Goal: Information Seeking & Learning: Learn about a topic

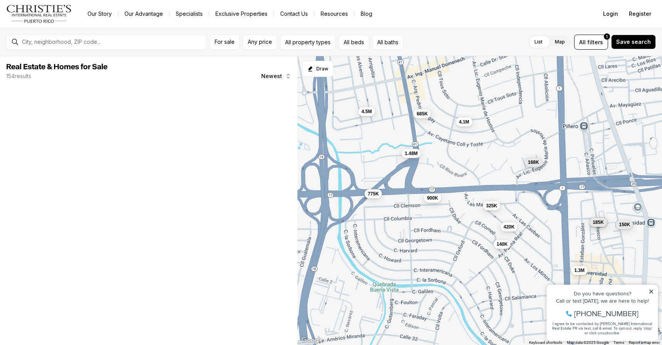
drag, startPoint x: 369, startPoint y: 188, endPoint x: 447, endPoint y: 268, distance: 111.7
click at [447, 268] on div "1.48M 4.1M 168K 775K 895K 185K 655K 420K 1.3M 4.5M 685K 140K 900K 150K 595K 325K" at bounding box center [479, 201] width 364 height 290
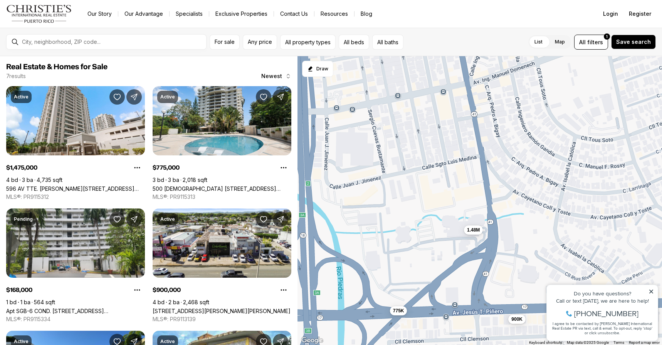
drag, startPoint x: 459, startPoint y: 120, endPoint x: 511, endPoint y: 270, distance: 159.1
click at [511, 270] on div "1.48M 168K 775K 420K 140K 900K 325K" at bounding box center [479, 201] width 364 height 290
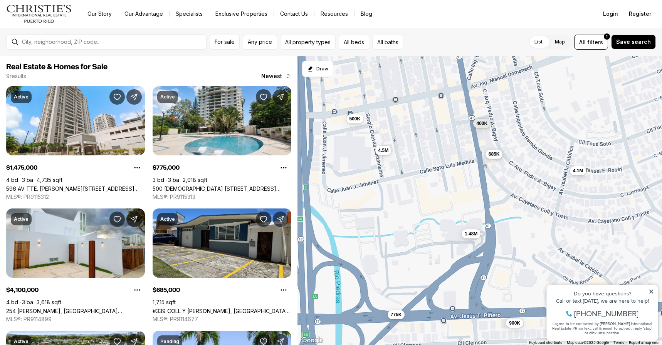
click at [492, 156] on span "685K" at bounding box center [493, 154] width 11 height 6
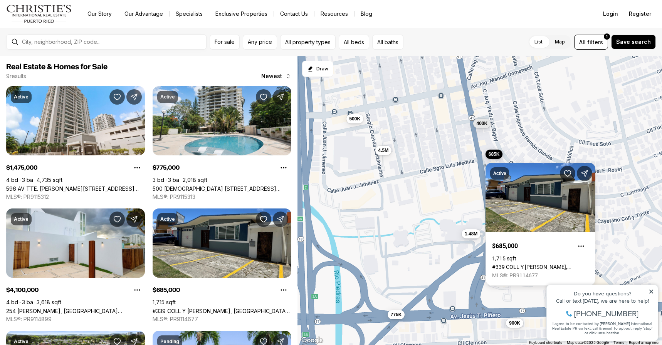
click at [492, 156] on div "Active $685,000 1,715 sqft #[GEOGRAPHIC_DATA][STREET_ADDRESS][PERSON_NAME][PERS…" at bounding box center [540, 220] width 110 height 132
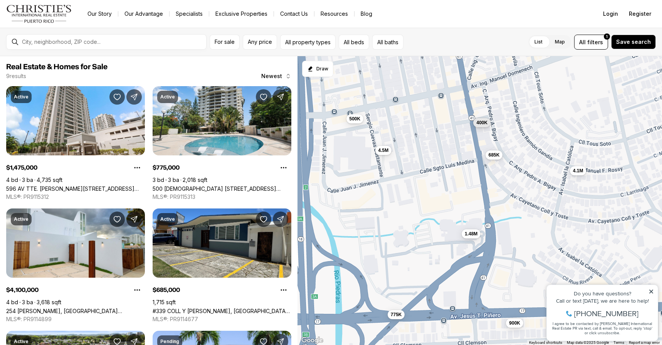
click at [481, 124] on span "400K" at bounding box center [481, 123] width 11 height 6
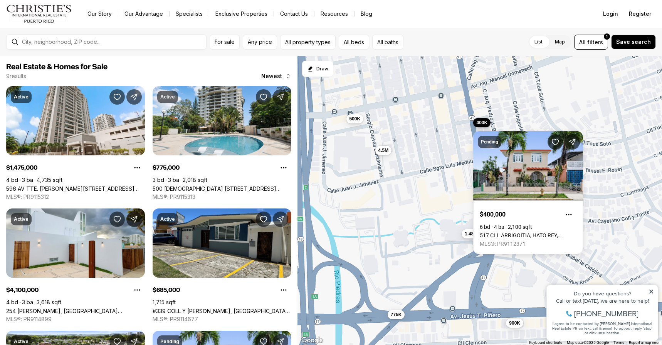
click at [481, 124] on div "Pending $400,000 6 bd 4 ba 2,100 sqft [STREET_ADDRESS][PERSON_NAME] MLS®: PR911…" at bounding box center [528, 188] width 110 height 132
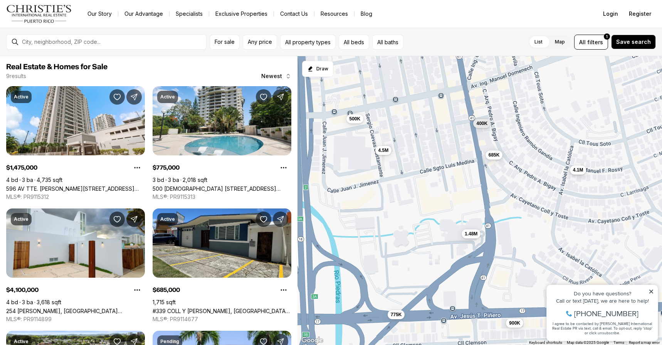
click at [580, 172] on span "4.1M" at bounding box center [578, 170] width 10 height 6
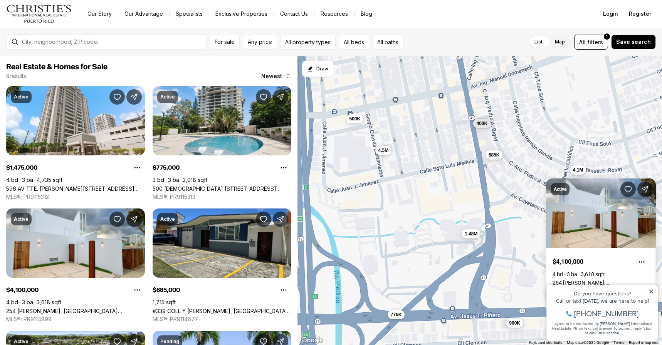
click at [580, 172] on div "Active $4,100,000 4 bd 3 ba 3,618 sqft [STREET_ADDRESS][PERSON_NAME][PERSON_NAM…" at bounding box center [601, 235] width 110 height 132
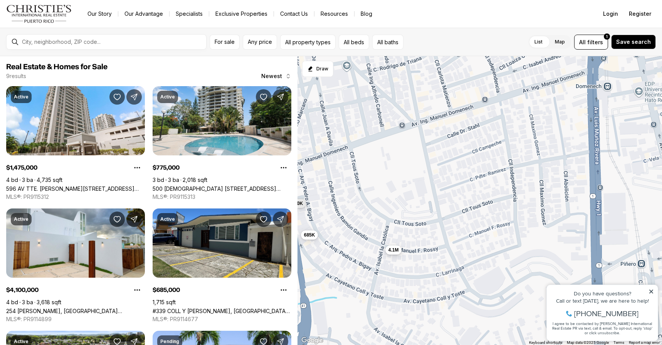
drag, startPoint x: 582, startPoint y: 169, endPoint x: 395, endPoint y: 252, distance: 204.3
click at [395, 252] on span "4.1M" at bounding box center [393, 250] width 10 height 6
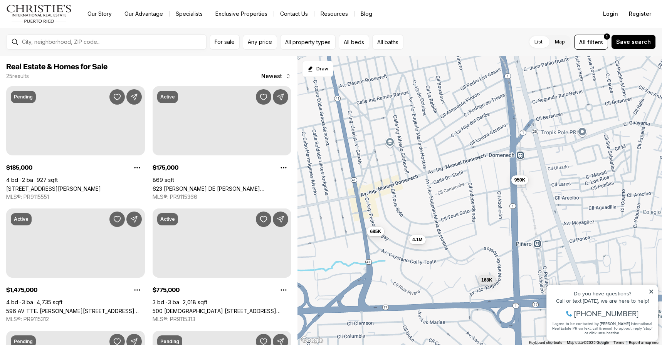
drag, startPoint x: 510, startPoint y: 232, endPoint x: 473, endPoint y: 230, distance: 37.0
click at [473, 230] on div "4.1M 685K 168K 950K" at bounding box center [479, 201] width 364 height 290
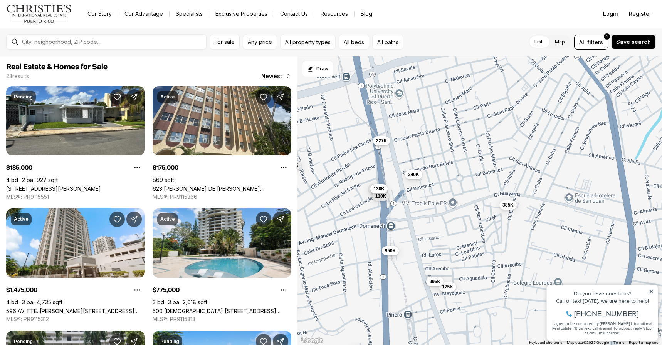
drag, startPoint x: 481, startPoint y: 212, endPoint x: 351, endPoint y: 283, distance: 148.6
click at [351, 283] on div "4.1M 685K 168K 950K 185K 175K 1.48M 775K 375K 895K 227K 270K 150K 130K 900K 400…" at bounding box center [479, 201] width 364 height 290
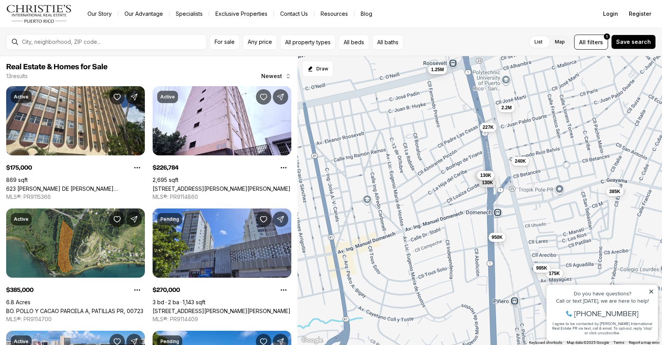
drag, startPoint x: 437, startPoint y: 239, endPoint x: 546, endPoint y: 226, distance: 109.8
click at [546, 226] on div "950K 175K 227K 270K 130K 130K 240K 995K 385K 2.2M 1.25M 780K 12.9M" at bounding box center [479, 201] width 364 height 290
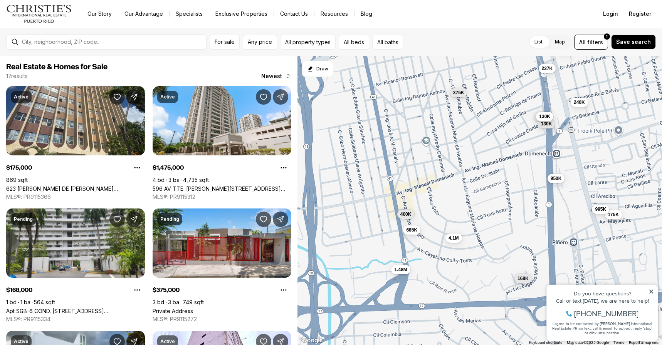
drag, startPoint x: 424, startPoint y: 253, endPoint x: 485, endPoint y: 186, distance: 90.0
click at [485, 186] on div "950K 175K 227K 270K 130K 130K 240K 995K 385K 2.2M 1.25M 1.48M 168K 375K 4.1M 68…" at bounding box center [479, 201] width 364 height 290
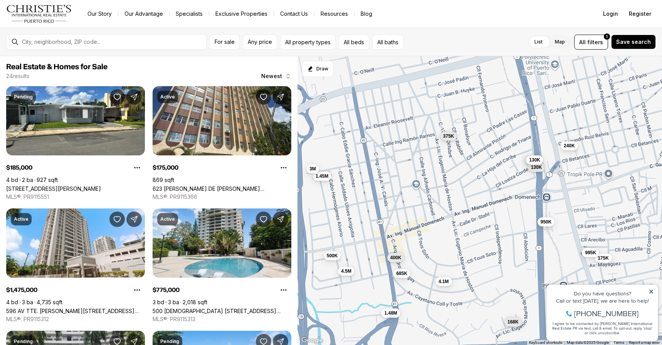
drag, startPoint x: 503, startPoint y: 150, endPoint x: 491, endPoint y: 196, distance: 47.5
click at [491, 196] on div "950K 175K 270K 130K 130K 240K 995K 1.48M 168K 375K 4.1M 685K 400K 185K 775K 895…" at bounding box center [479, 201] width 364 height 290
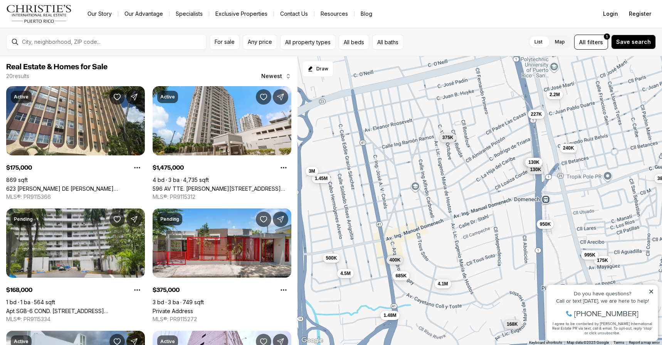
click at [449, 138] on span "375K" at bounding box center [447, 138] width 11 height 6
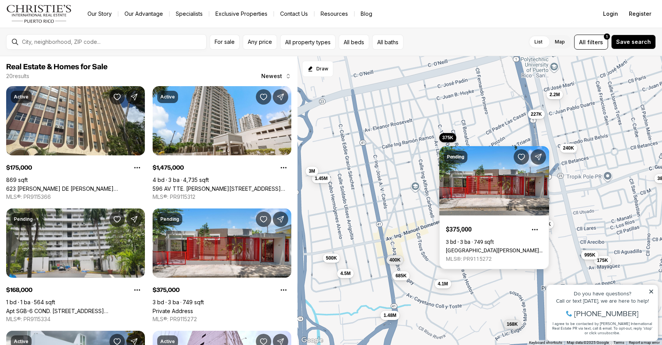
click at [484, 248] on link "[GEOGRAPHIC_DATA][PERSON_NAME], 00918" at bounding box center [494, 251] width 97 height 6
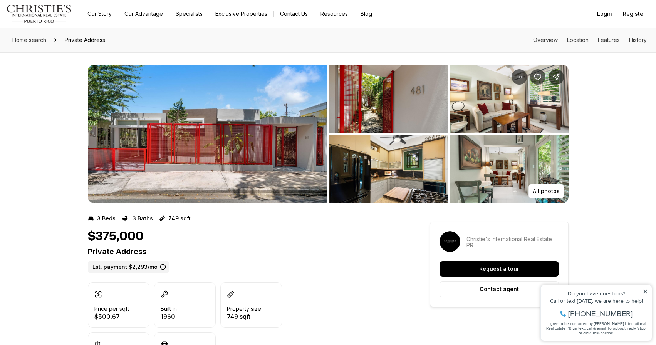
click at [208, 146] on img "View image gallery" at bounding box center [208, 134] width 240 height 139
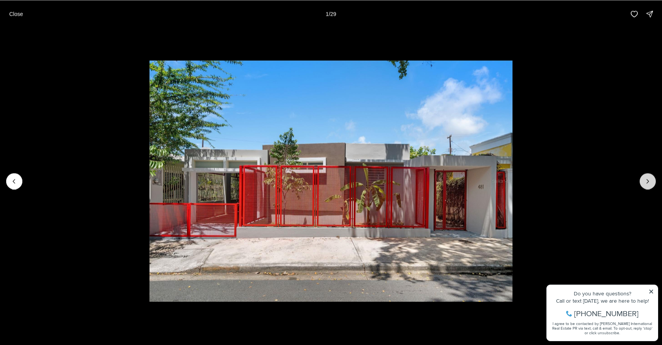
click at [643, 181] on button "Next slide" at bounding box center [647, 181] width 16 height 16
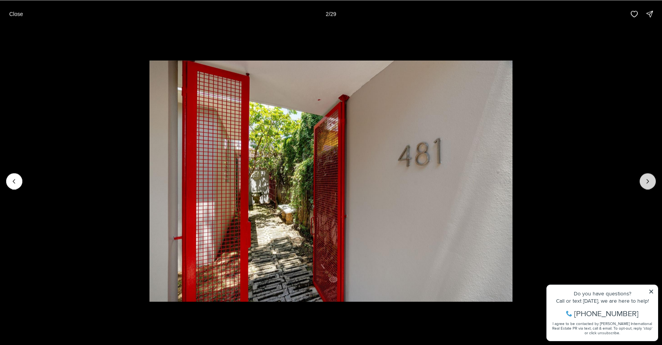
click at [643, 181] on button "Next slide" at bounding box center [647, 181] width 16 height 16
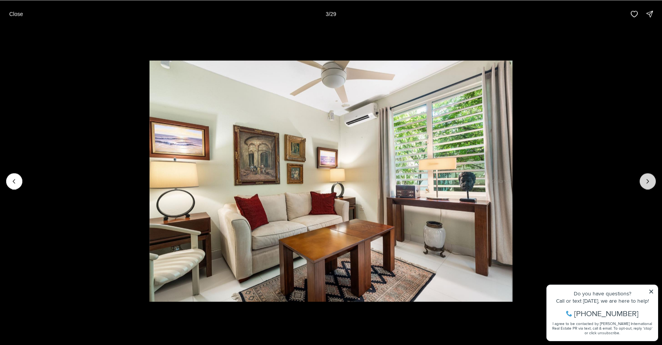
click at [643, 181] on button "Next slide" at bounding box center [647, 181] width 16 height 16
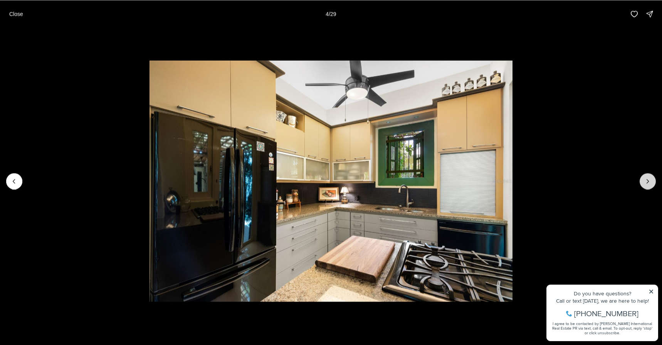
click at [643, 181] on button "Next slide" at bounding box center [647, 181] width 16 height 16
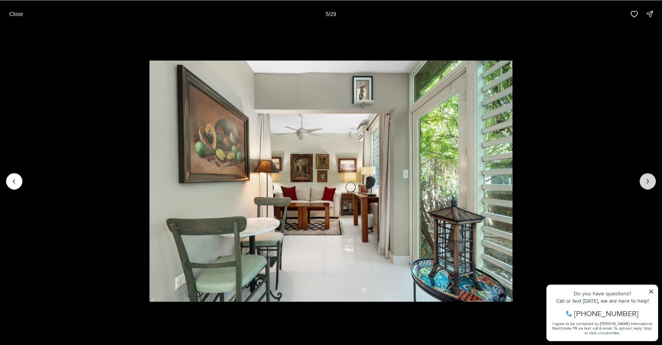
click at [643, 181] on button "Next slide" at bounding box center [647, 181] width 16 height 16
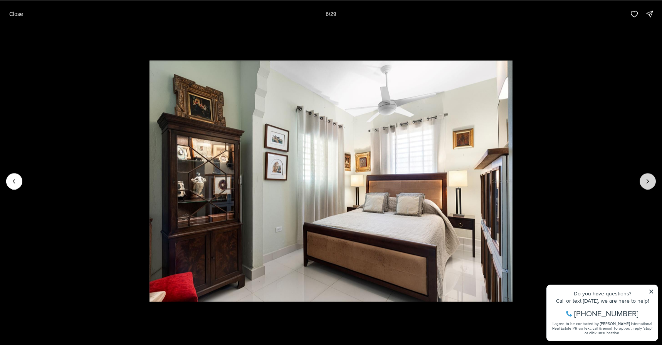
click at [643, 181] on button "Next slide" at bounding box center [647, 181] width 16 height 16
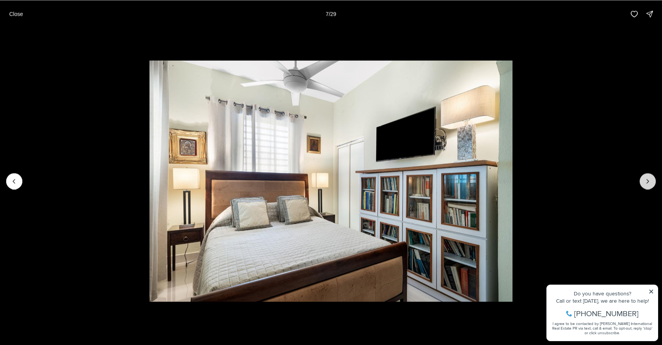
click at [643, 181] on button "Next slide" at bounding box center [647, 181] width 16 height 16
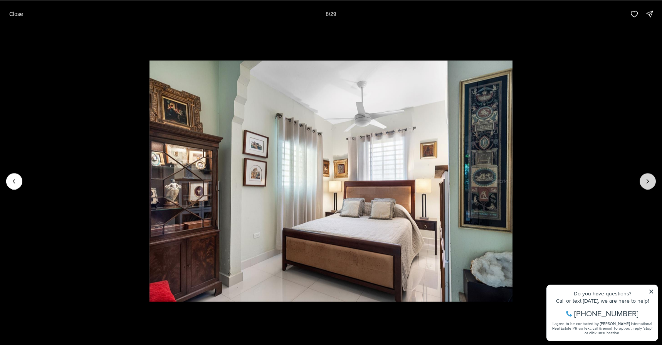
click at [643, 181] on button "Next slide" at bounding box center [647, 181] width 16 height 16
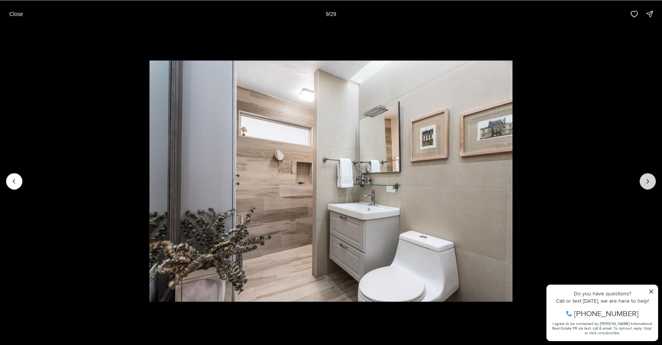
click at [643, 181] on button "Next slide" at bounding box center [647, 181] width 16 height 16
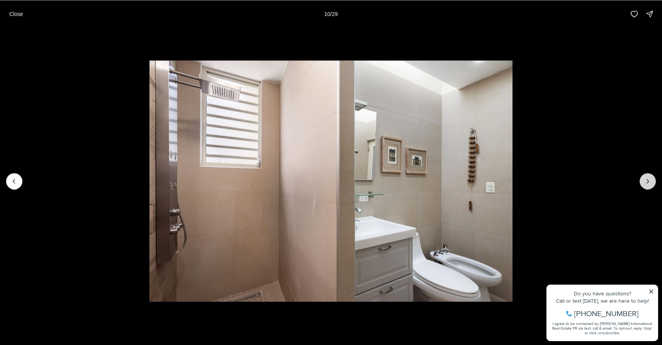
click at [643, 181] on button "Next slide" at bounding box center [647, 181] width 16 height 16
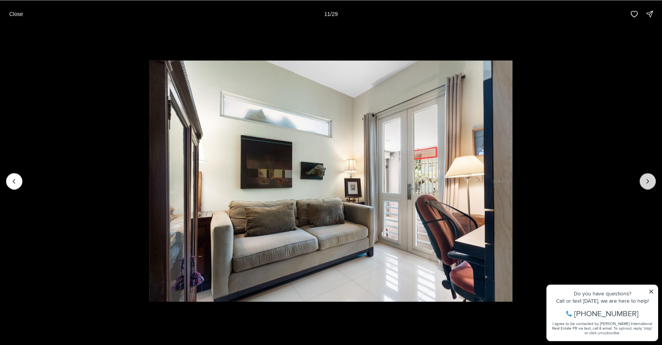
click at [643, 181] on button "Next slide" at bounding box center [647, 181] width 16 height 16
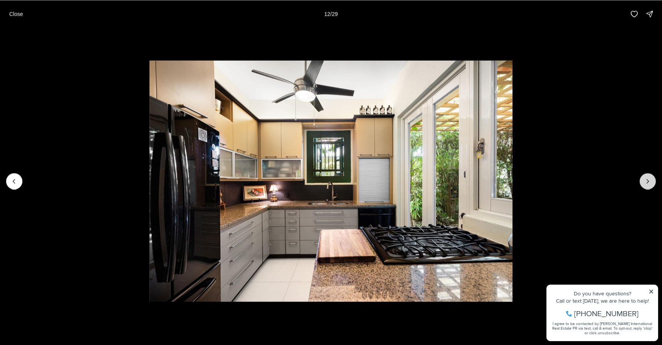
click at [643, 181] on button "Next slide" at bounding box center [647, 181] width 16 height 16
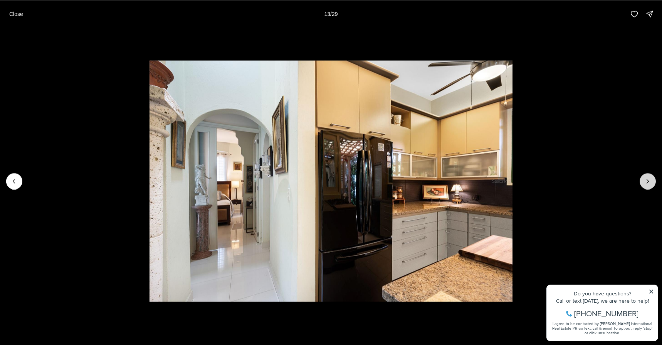
click at [643, 181] on button "Next slide" at bounding box center [647, 181] width 16 height 16
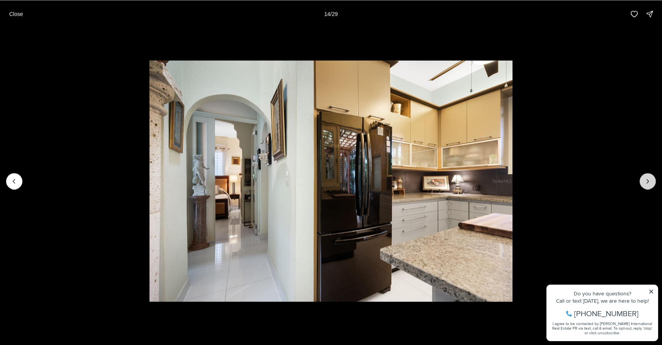
click at [643, 181] on button "Next slide" at bounding box center [647, 181] width 16 height 16
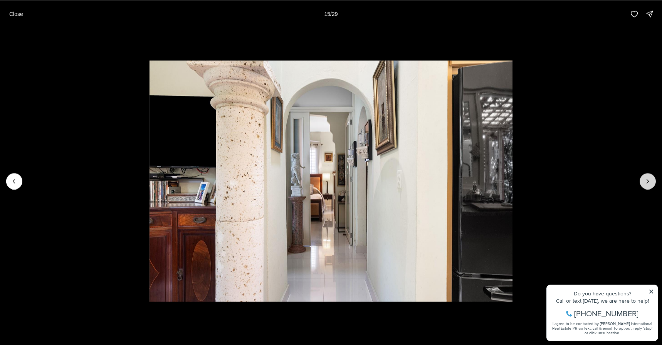
click at [643, 181] on button "Next slide" at bounding box center [647, 181] width 16 height 16
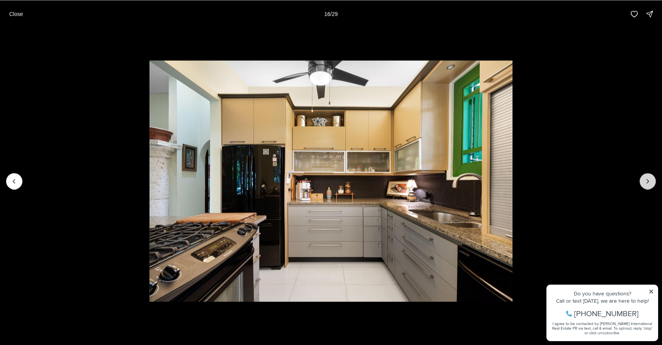
click at [643, 181] on button "Next slide" at bounding box center [647, 181] width 16 height 16
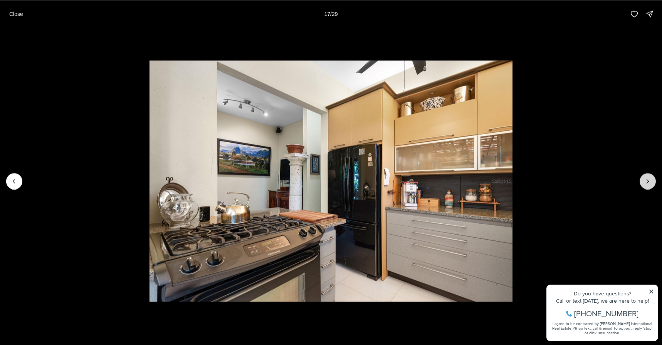
click at [643, 181] on button "Next slide" at bounding box center [647, 181] width 16 height 16
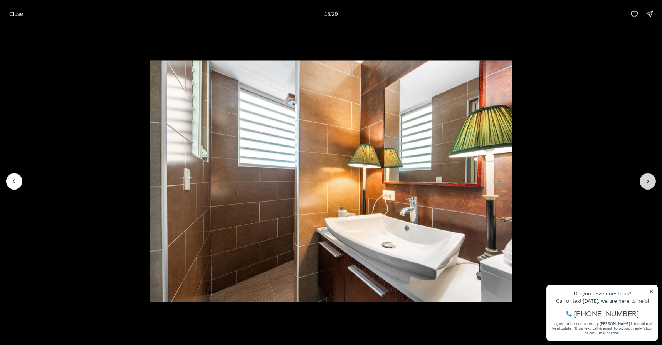
click at [643, 181] on button "Next slide" at bounding box center [647, 181] width 16 height 16
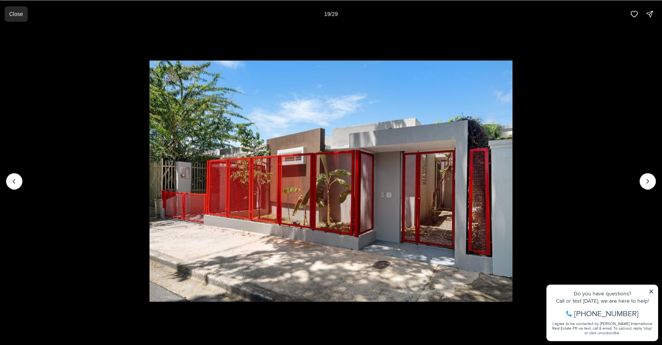
click at [13, 12] on p "Close" at bounding box center [16, 14] width 14 height 6
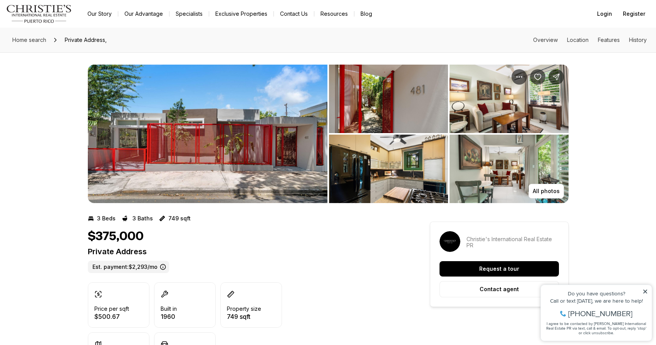
click at [244, 141] on img "View image gallery" at bounding box center [208, 134] width 240 height 139
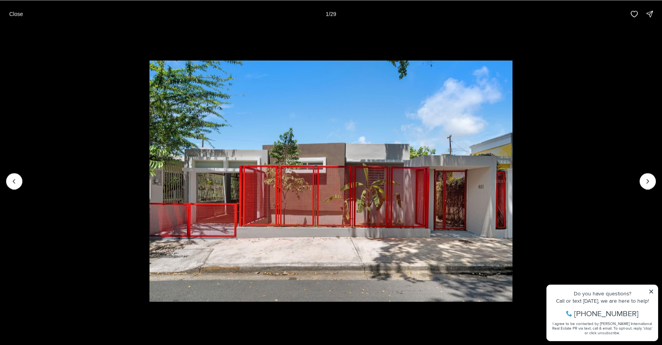
click at [210, 200] on img "1 of 29" at bounding box center [330, 181] width 363 height 242
click at [641, 178] on button "Next slide" at bounding box center [647, 181] width 16 height 16
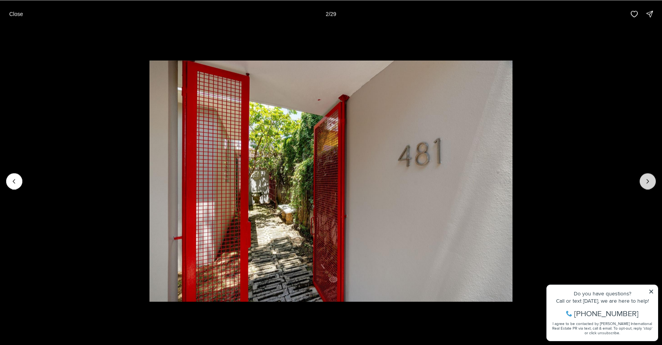
click at [641, 178] on button "Next slide" at bounding box center [647, 181] width 16 height 16
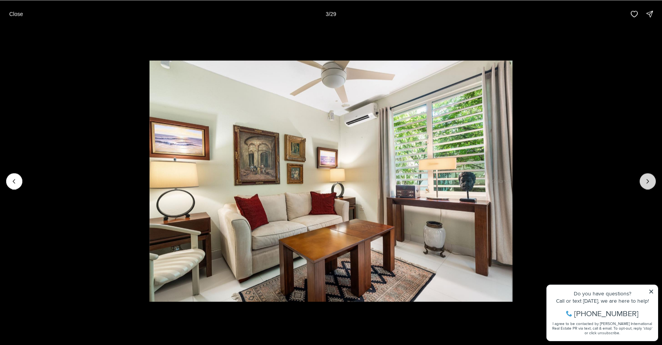
click at [641, 178] on button "Next slide" at bounding box center [647, 181] width 16 height 16
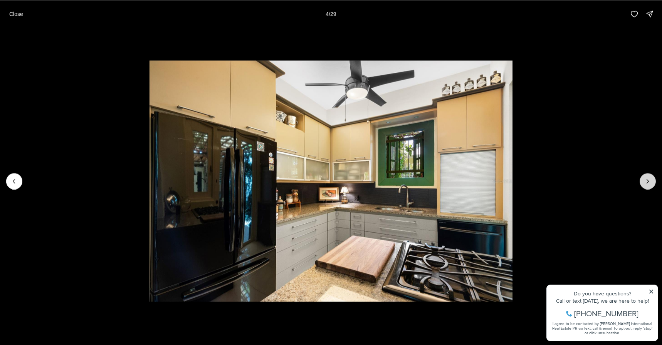
click at [641, 178] on button "Next slide" at bounding box center [647, 181] width 16 height 16
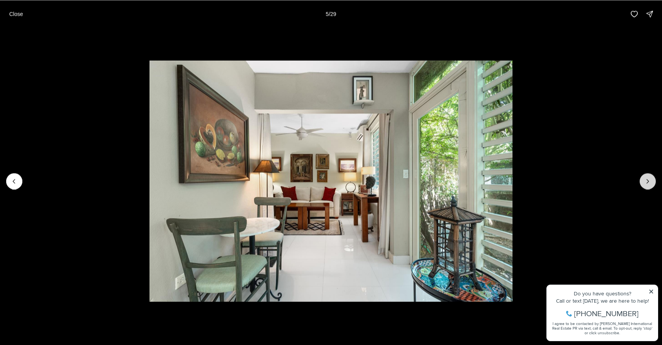
click at [641, 178] on button "Next slide" at bounding box center [647, 181] width 16 height 16
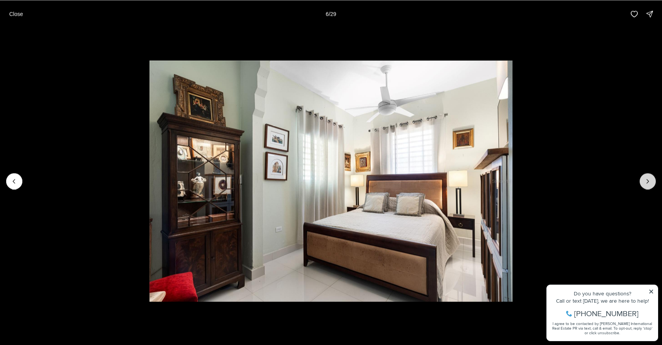
click at [641, 178] on button "Next slide" at bounding box center [647, 181] width 16 height 16
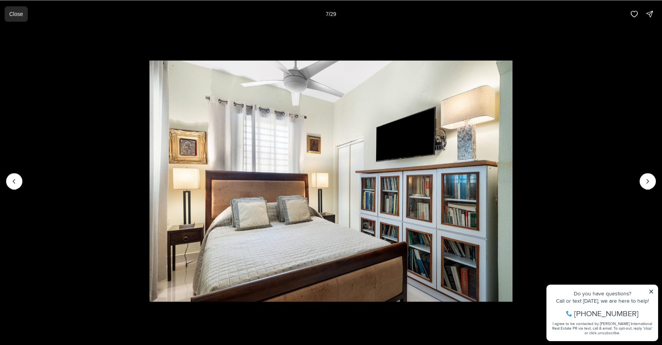
click at [13, 12] on p "Close" at bounding box center [16, 14] width 14 height 6
